Goal: Information Seeking & Learning: Learn about a topic

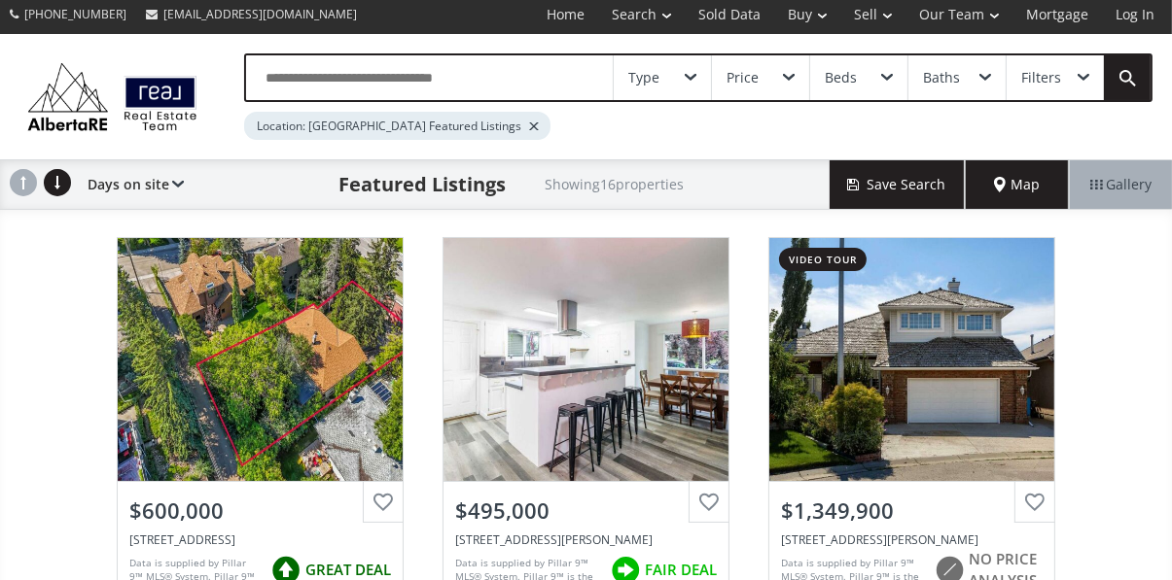
scroll to position [9, 0]
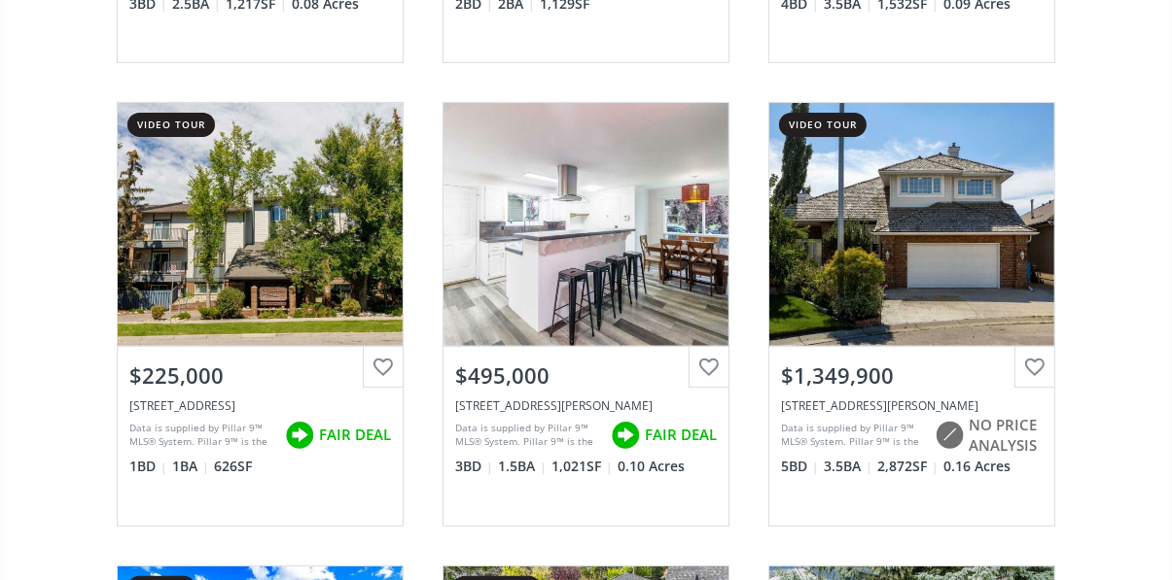
scroll to position [601, 0]
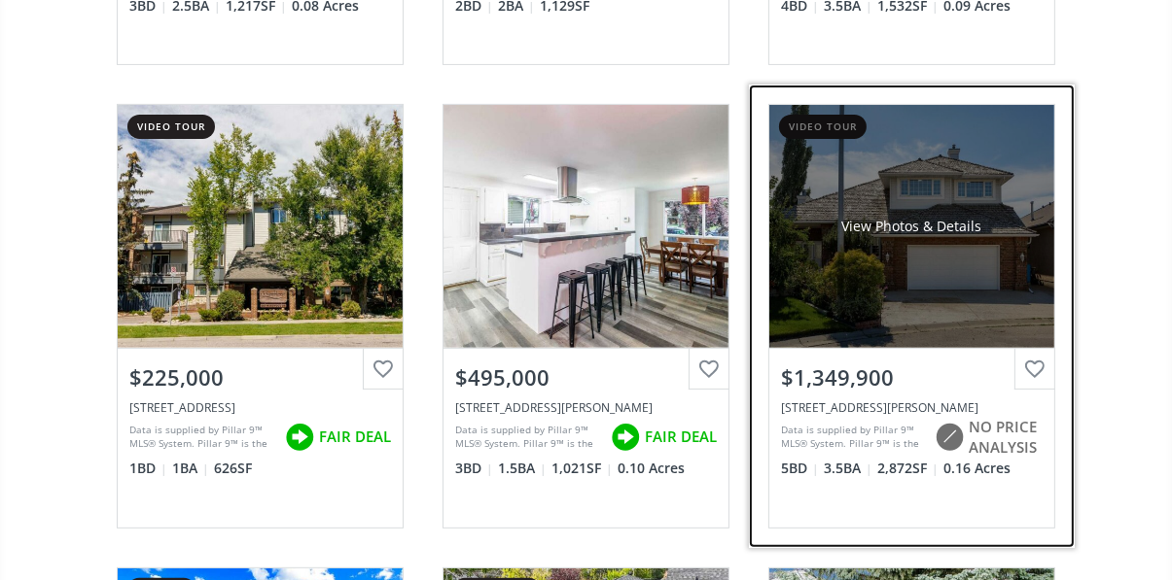
click at [945, 286] on div "View Photos & Details" at bounding box center [911, 226] width 285 height 243
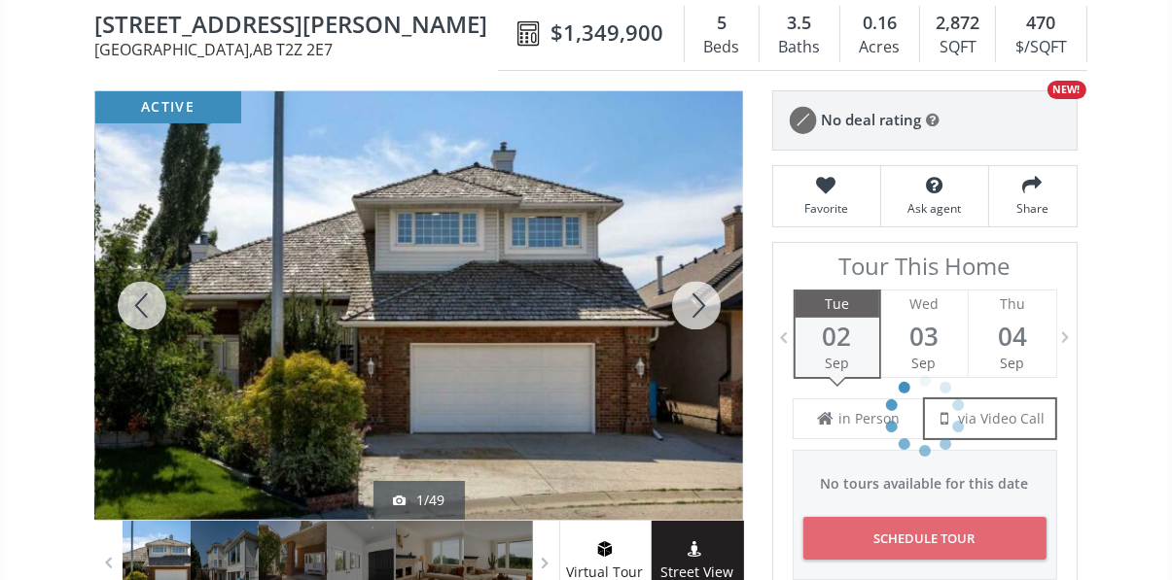
scroll to position [196, 0]
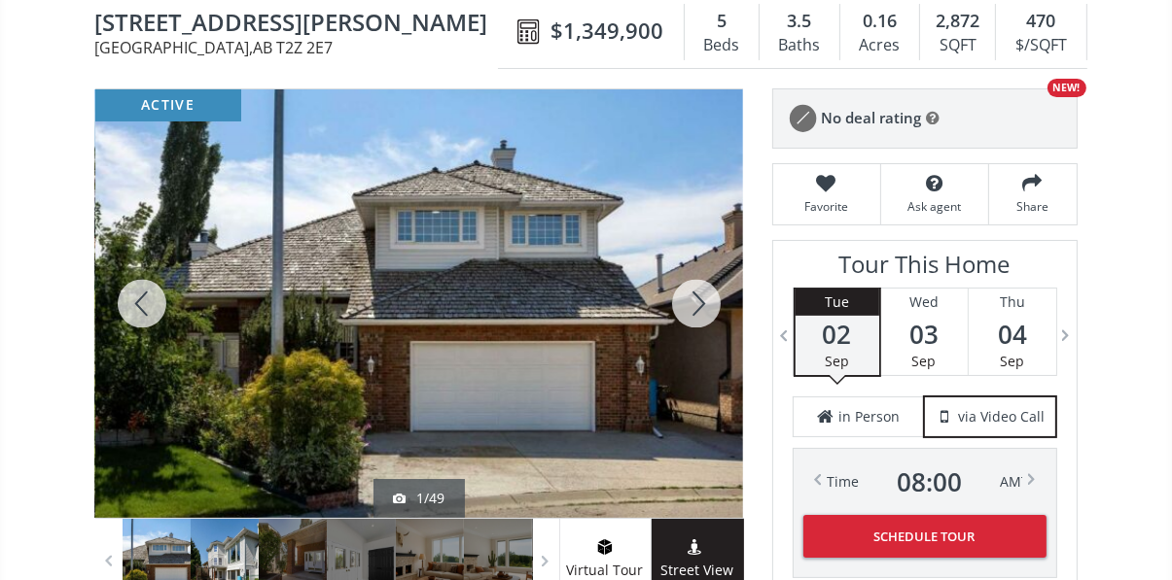
click at [242, 561] on div at bounding box center [225, 561] width 68 height 85
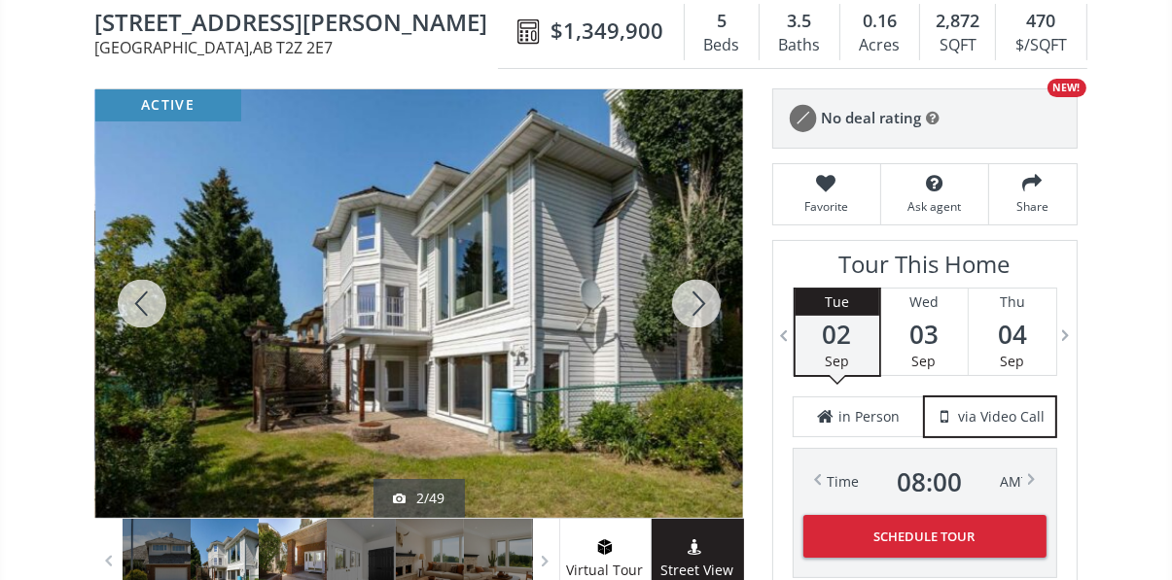
click at [310, 565] on div at bounding box center [293, 561] width 68 height 85
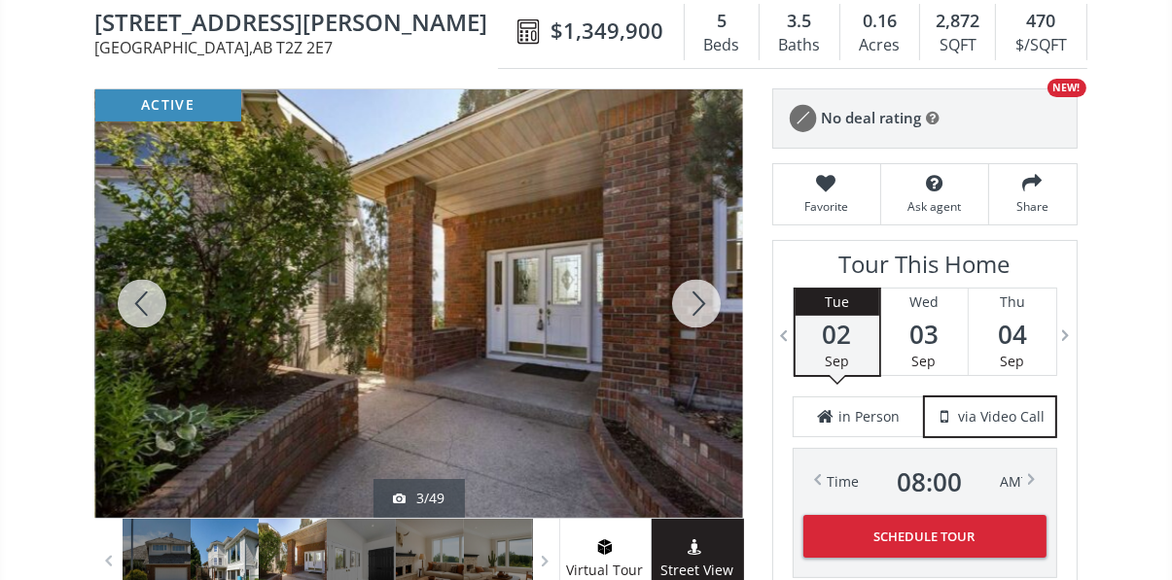
click at [208, 566] on div at bounding box center [225, 561] width 68 height 85
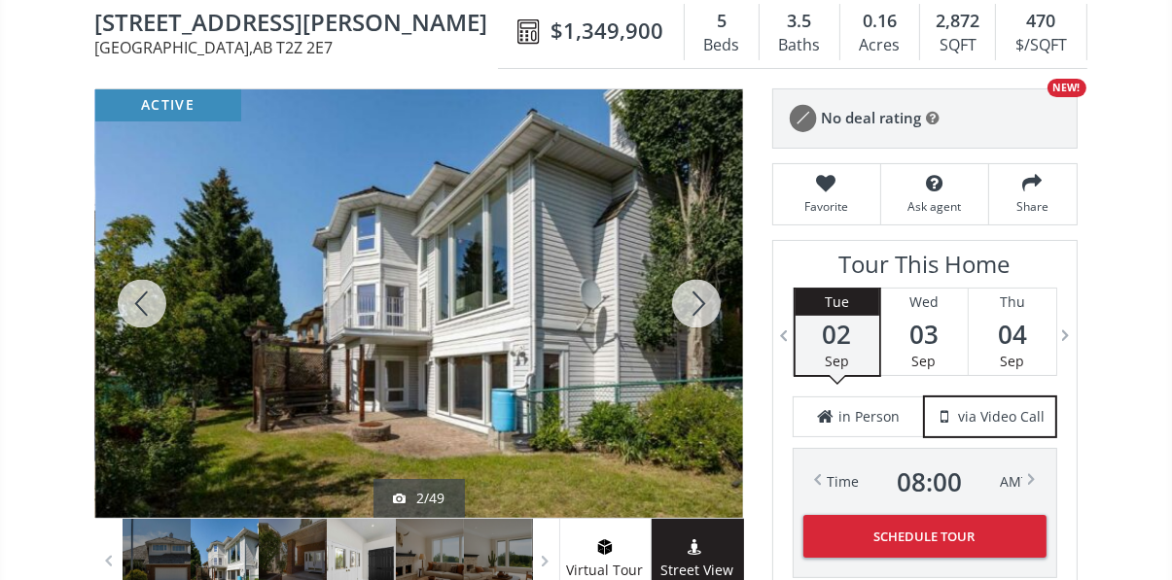
click at [366, 555] on div at bounding box center [361, 561] width 68 height 85
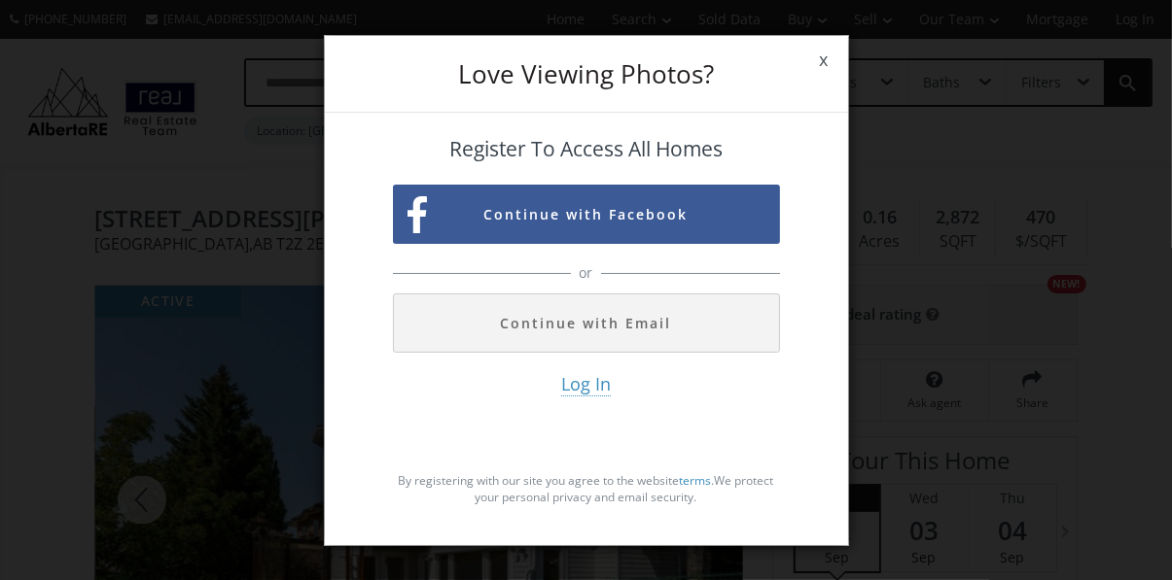
click at [221, 531] on div "Love Viewing Photos? x Register To Access All Homes Continue with Facebook or C…" at bounding box center [586, 290] width 1172 height 580
click at [822, 88] on span "x" at bounding box center [824, 60] width 48 height 54
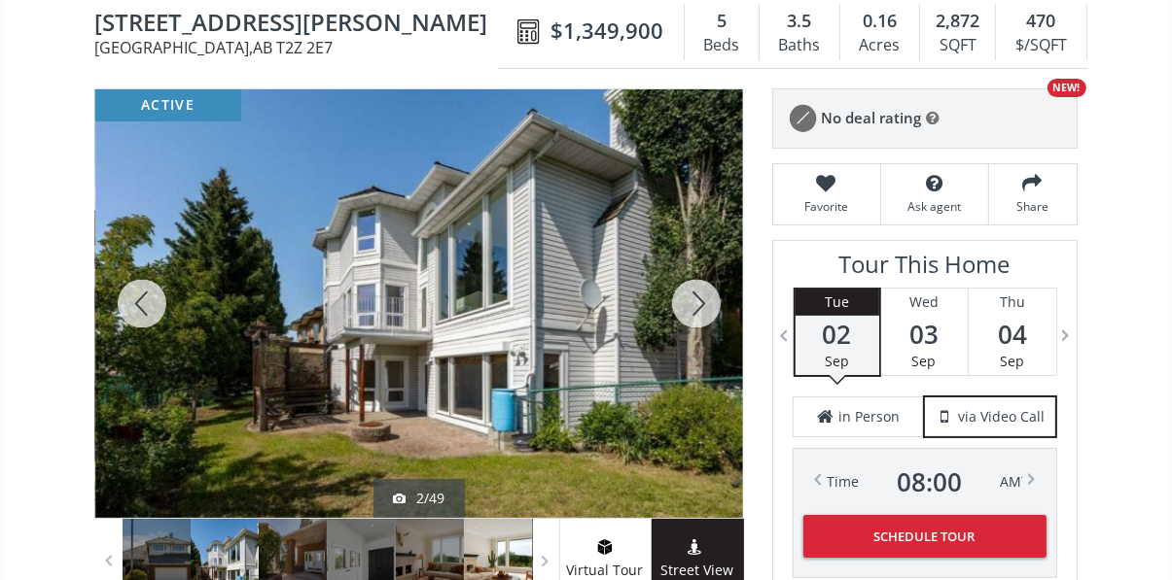
click at [497, 549] on div at bounding box center [498, 561] width 68 height 85
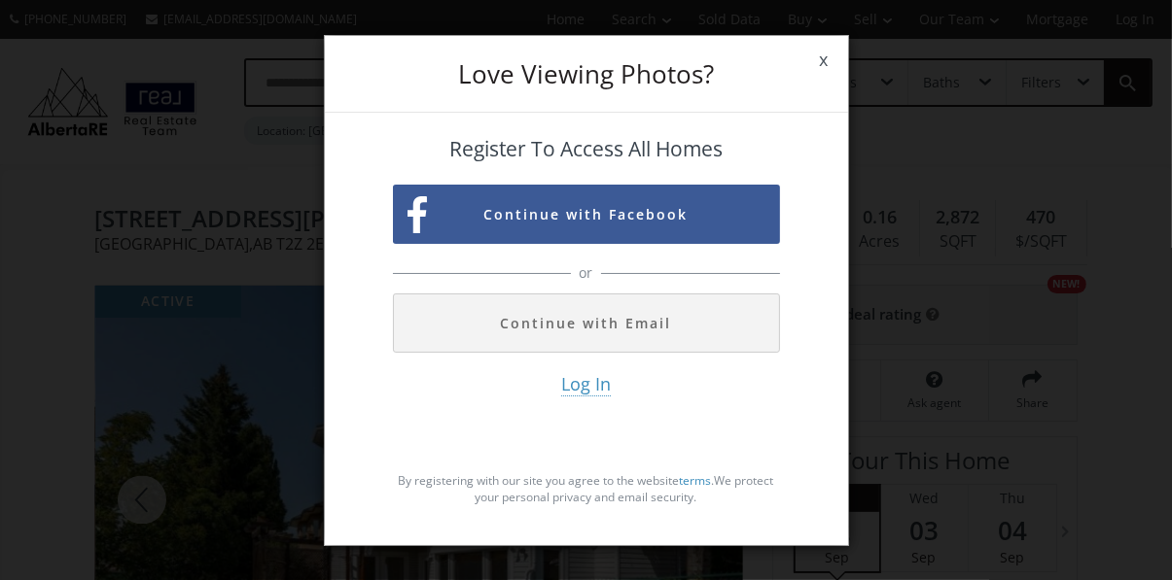
click at [823, 88] on span "x" at bounding box center [824, 60] width 48 height 54
